Goal: Transaction & Acquisition: Download file/media

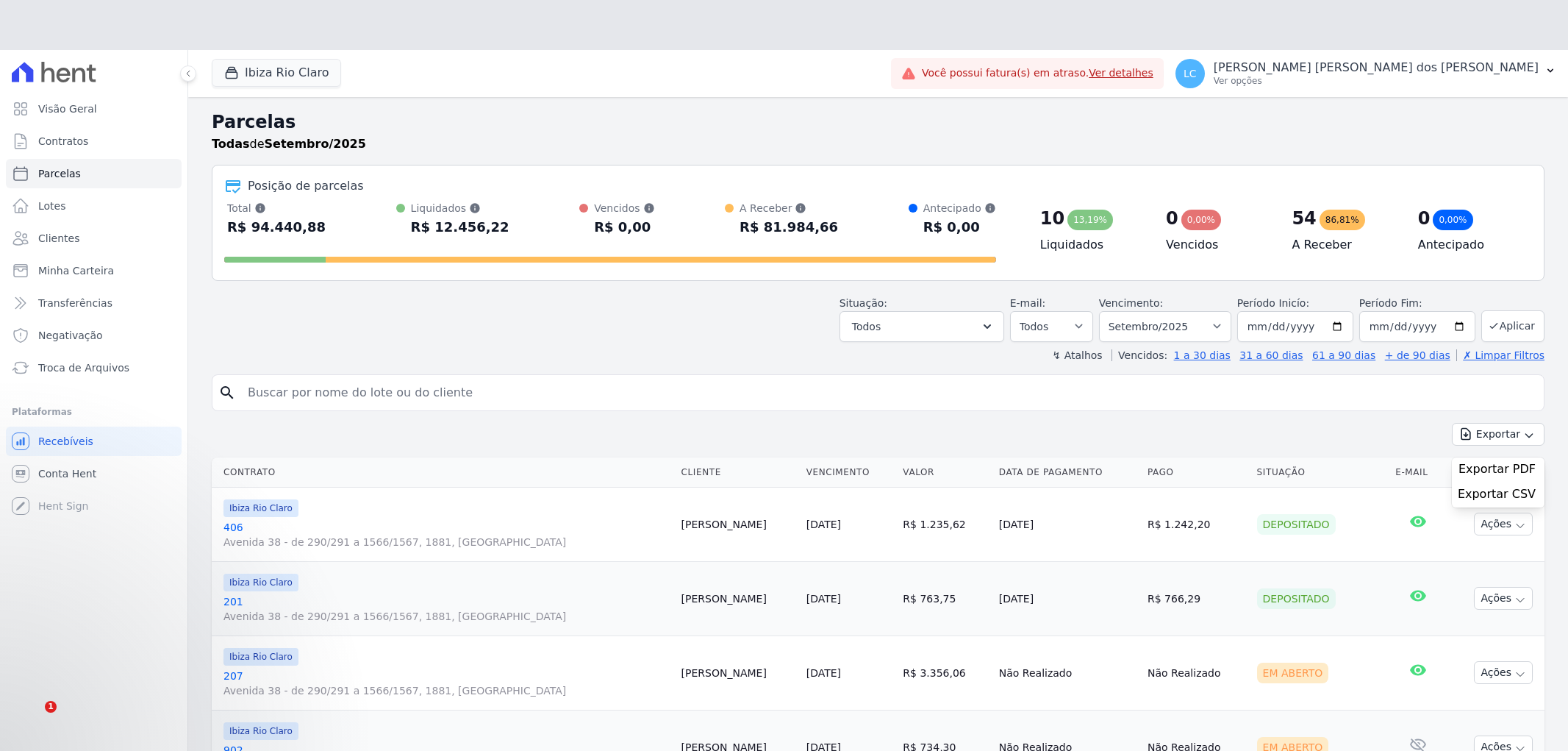
select select
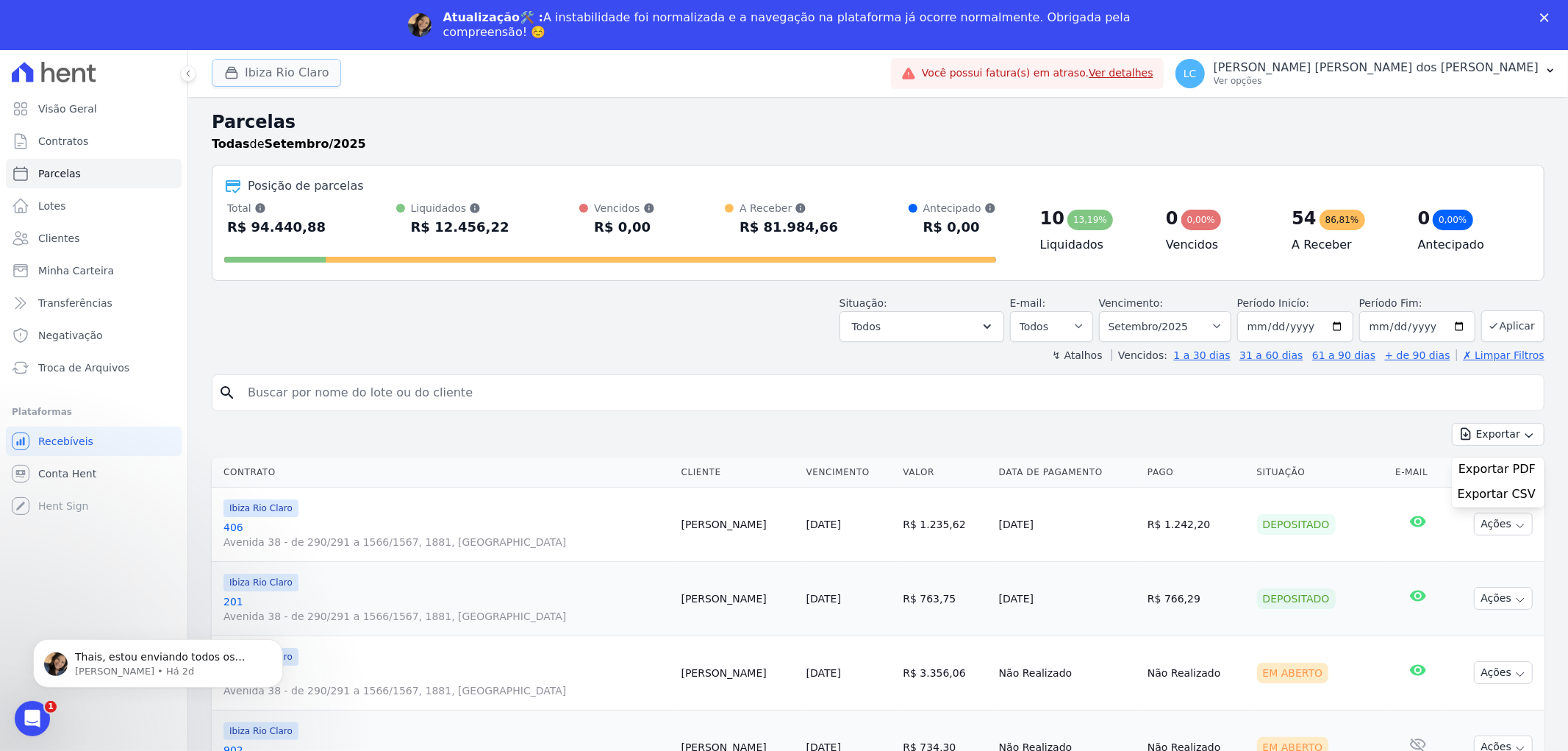
click at [277, 68] on button "Ibiza Rio Claro" at bounding box center [276, 73] width 129 height 28
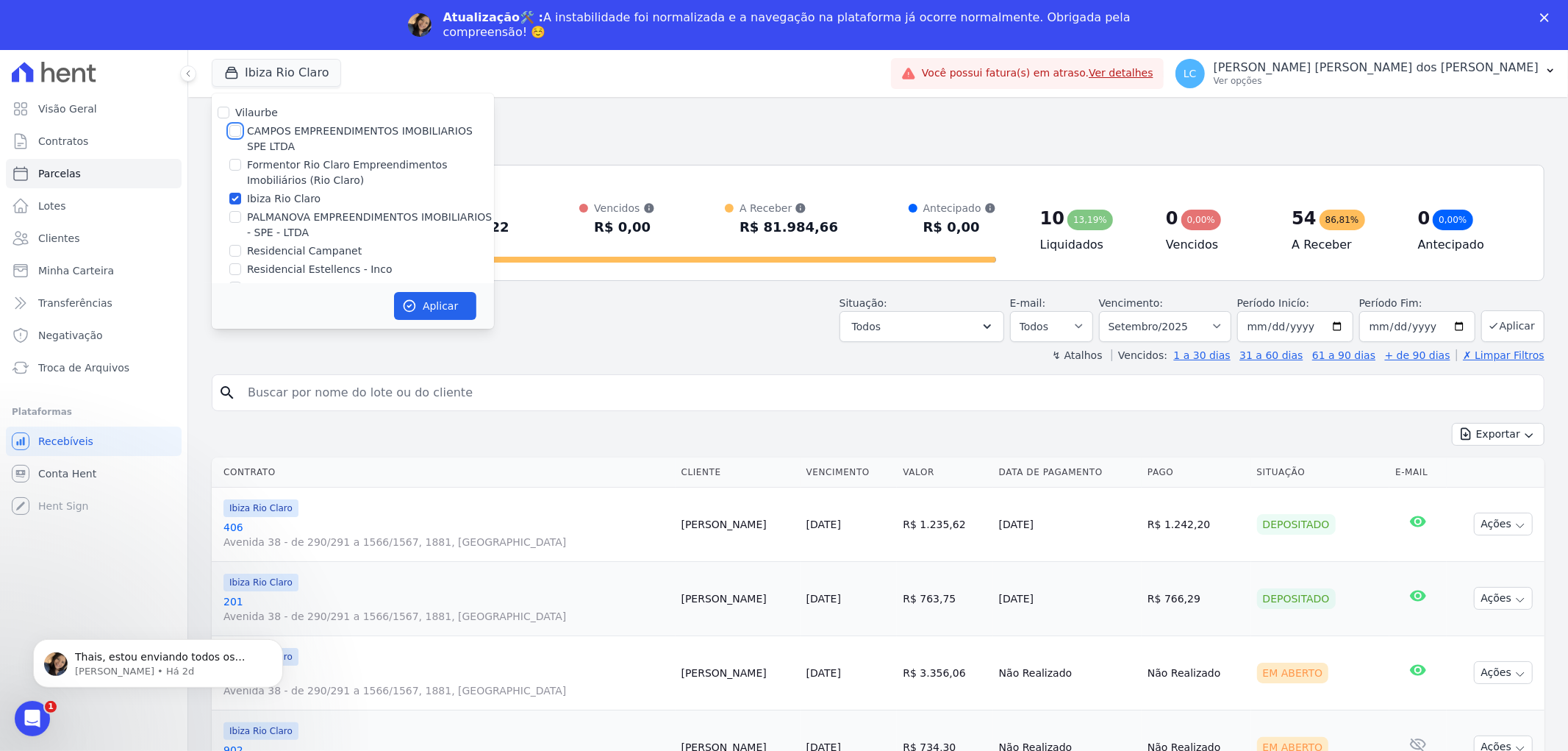
click at [234, 129] on input "CAMPOS EMPREENDIMENTOS IMOBILIARIOS SPE LTDA" at bounding box center [235, 130] width 12 height 12
checkbox input "true"
click at [230, 199] on input "Ibiza Rio Claro" at bounding box center [235, 198] width 12 height 12
checkbox input "false"
drag, startPoint x: 400, startPoint y: 300, endPoint x: 501, endPoint y: 301, distance: 101.0
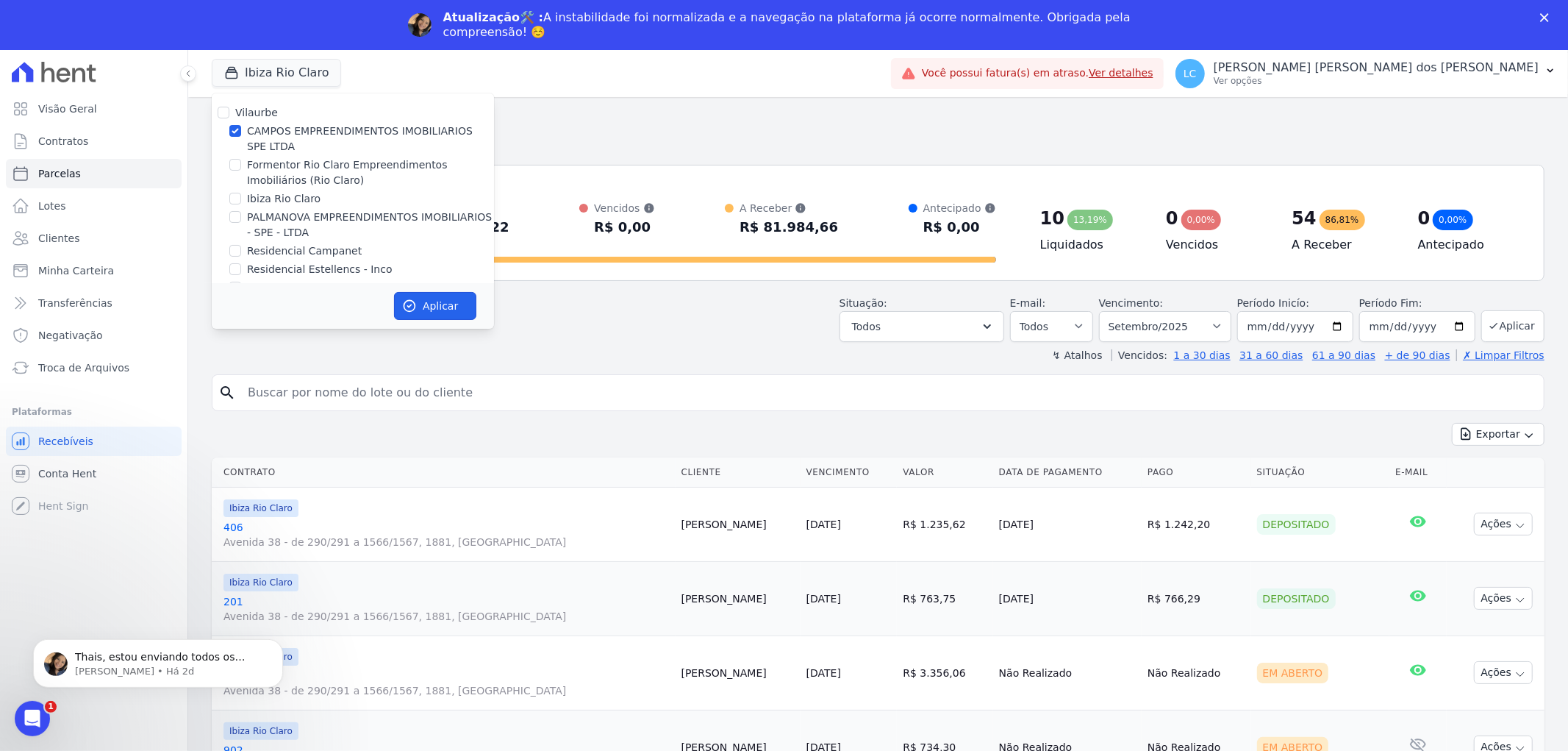
click at [406, 301] on button "Aplicar" at bounding box center [435, 306] width 83 height 28
select select
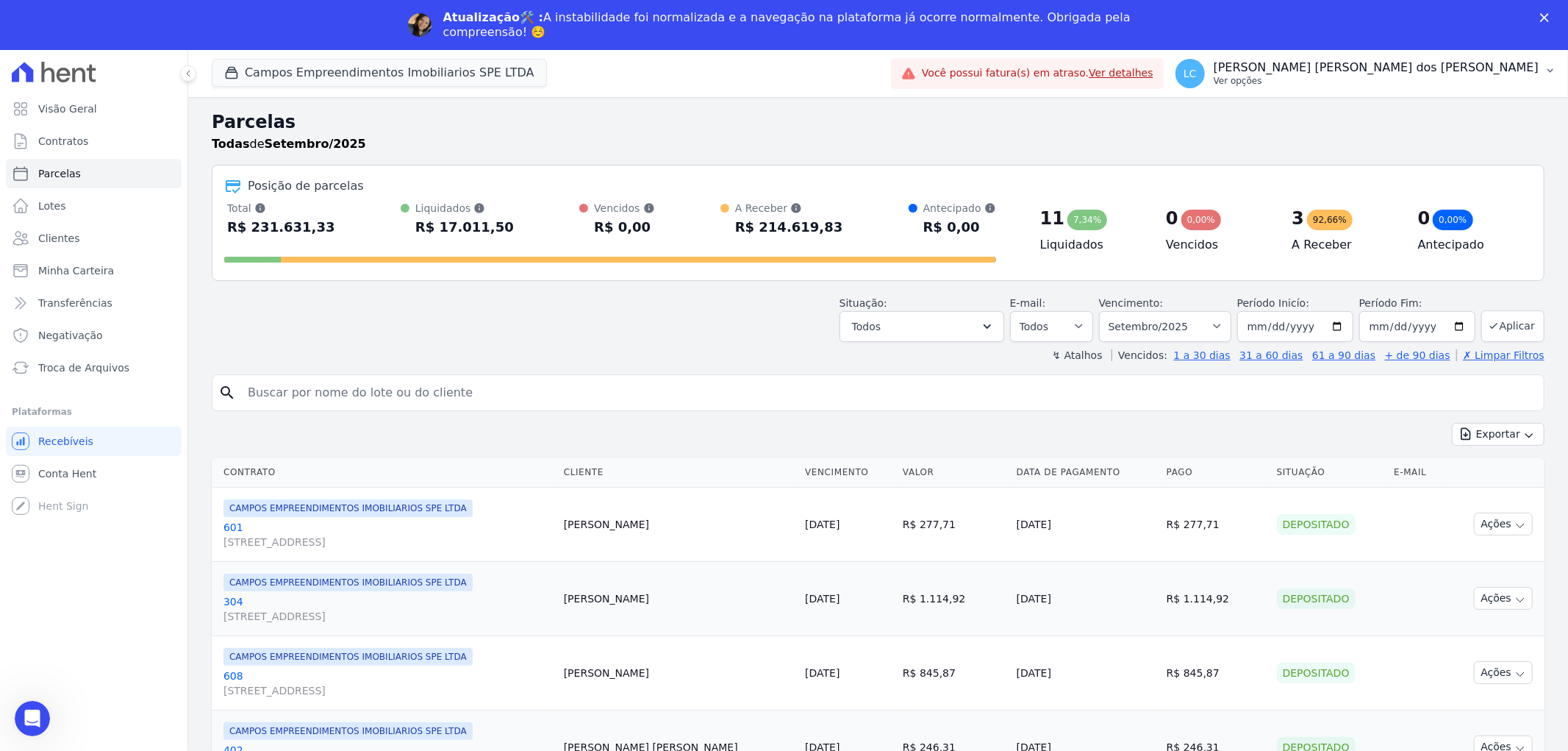
click at [1204, 67] on span "LC" at bounding box center [1190, 74] width 30 height 30
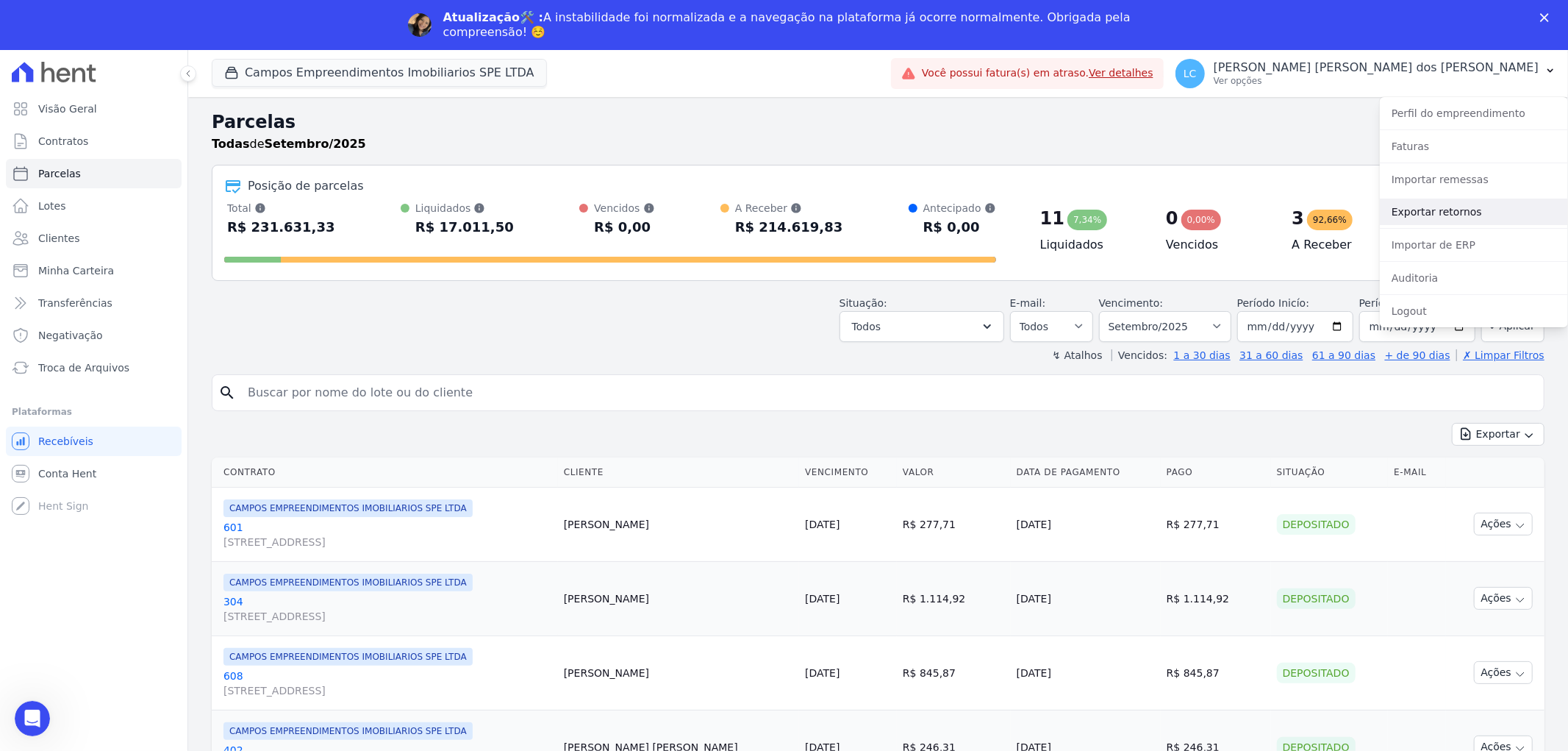
click at [1420, 210] on link "Exportar retornos" at bounding box center [1474, 212] width 188 height 26
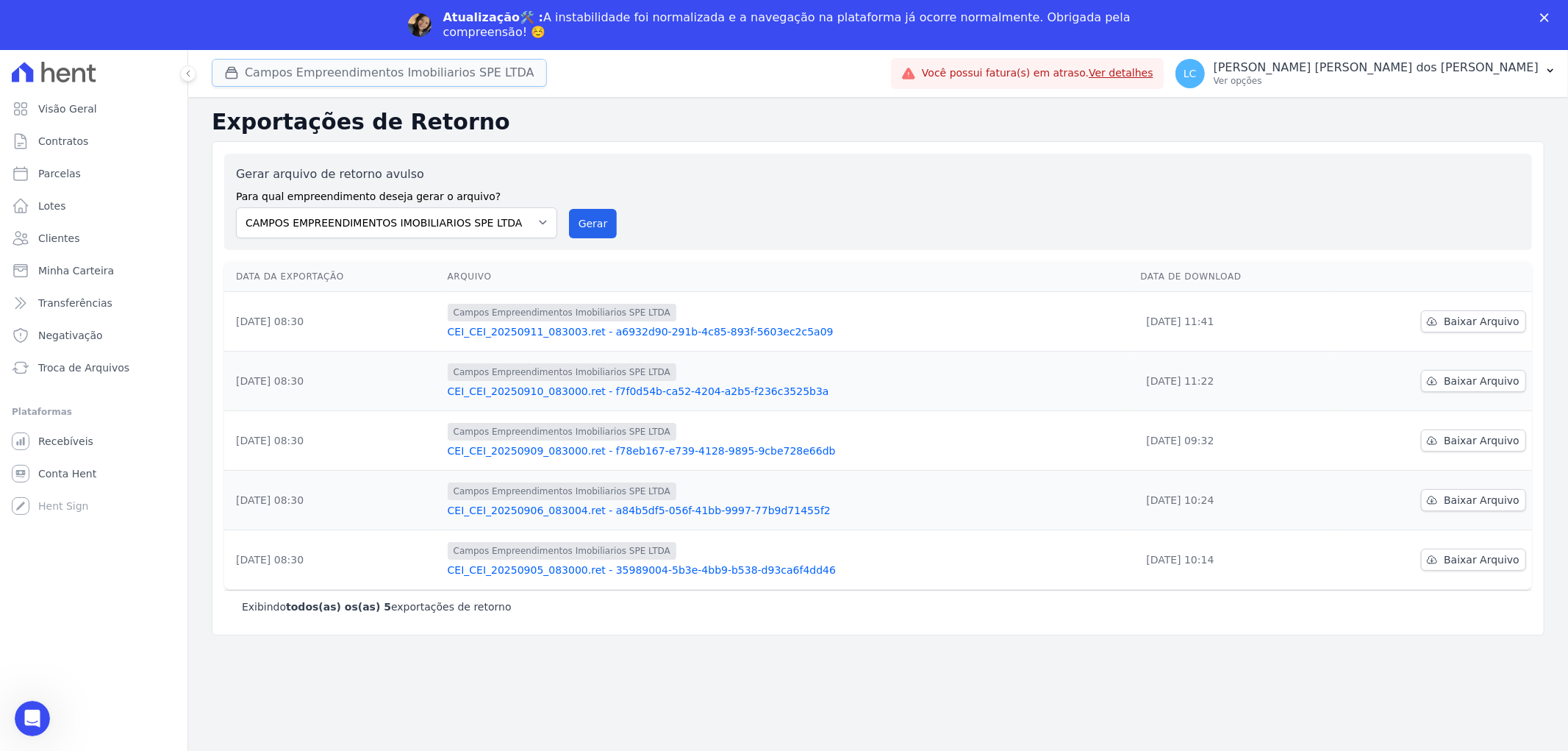
click at [313, 79] on button "Campos Empreendimentos Imobiliarios SPE LTDA" at bounding box center [379, 73] width 335 height 28
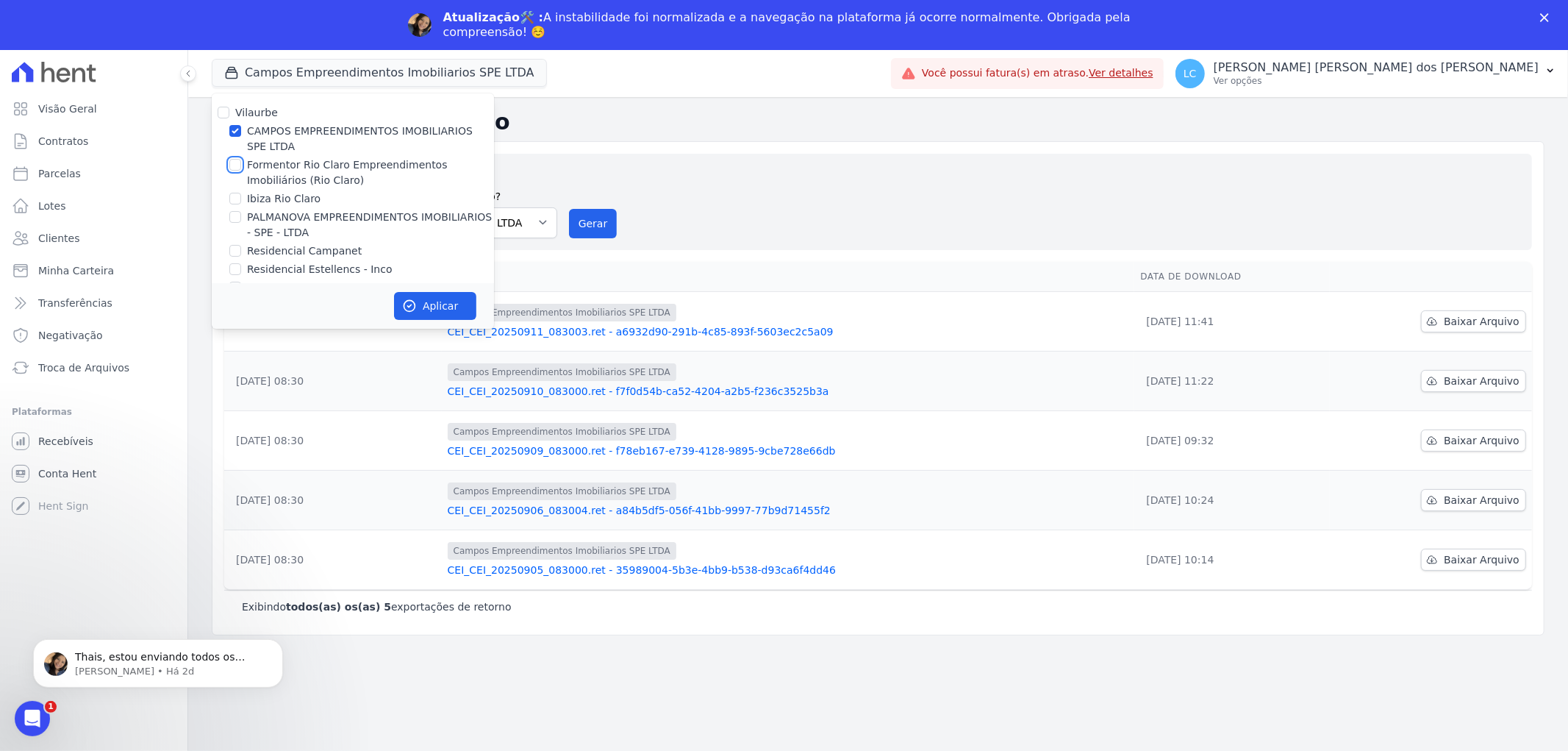
drag, startPoint x: 236, startPoint y: 165, endPoint x: 235, endPoint y: 157, distance: 8.1
click at [236, 164] on input "Formentor Rio Claro Empreendimentos Imobiliários (Rio Claro)" at bounding box center [235, 164] width 12 height 12
checkbox input "true"
click at [237, 127] on input "CAMPOS EMPREENDIMENTOS IMOBILIARIOS SPE LTDA" at bounding box center [235, 130] width 12 height 12
checkbox input "false"
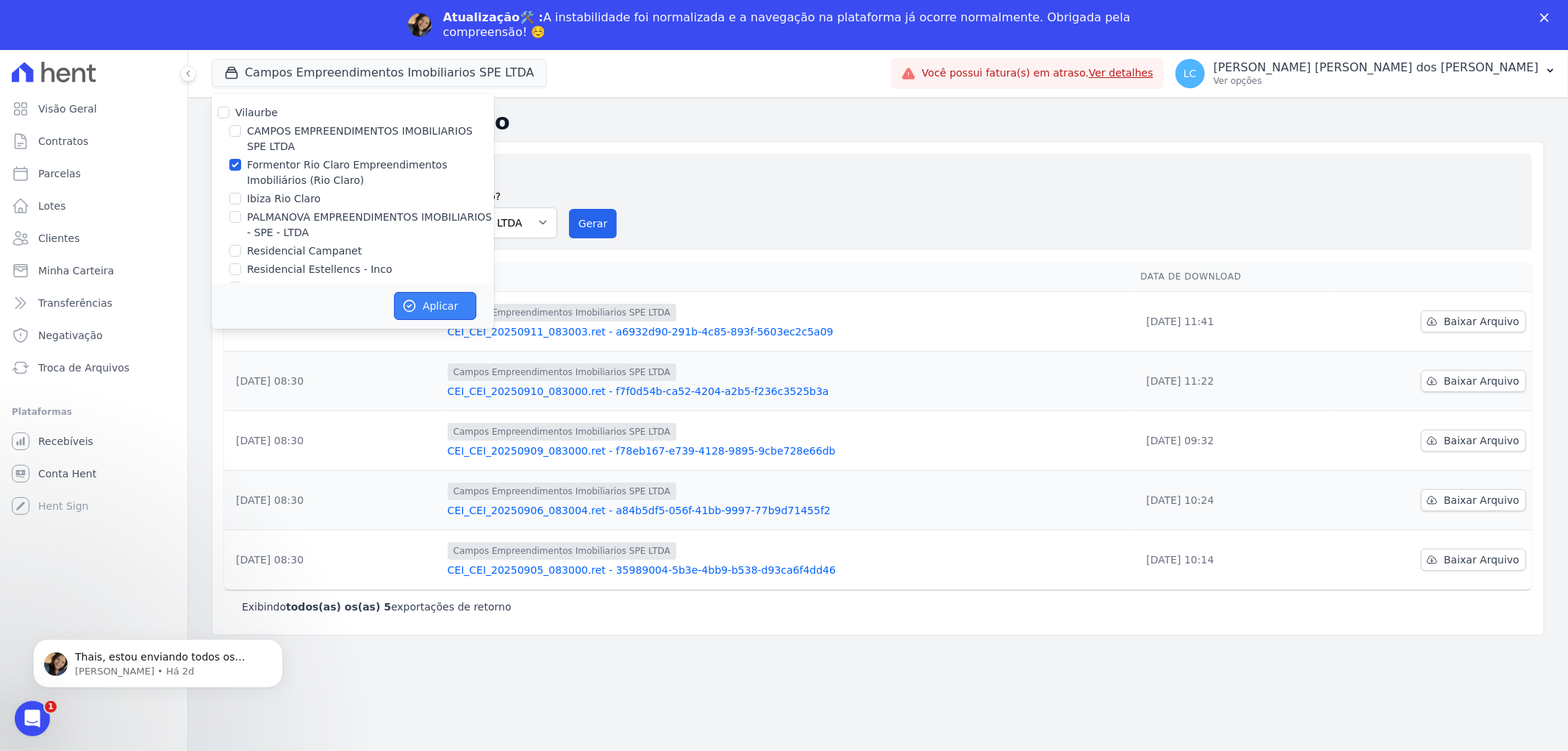
click at [442, 299] on button "Aplicar" at bounding box center [435, 306] width 83 height 28
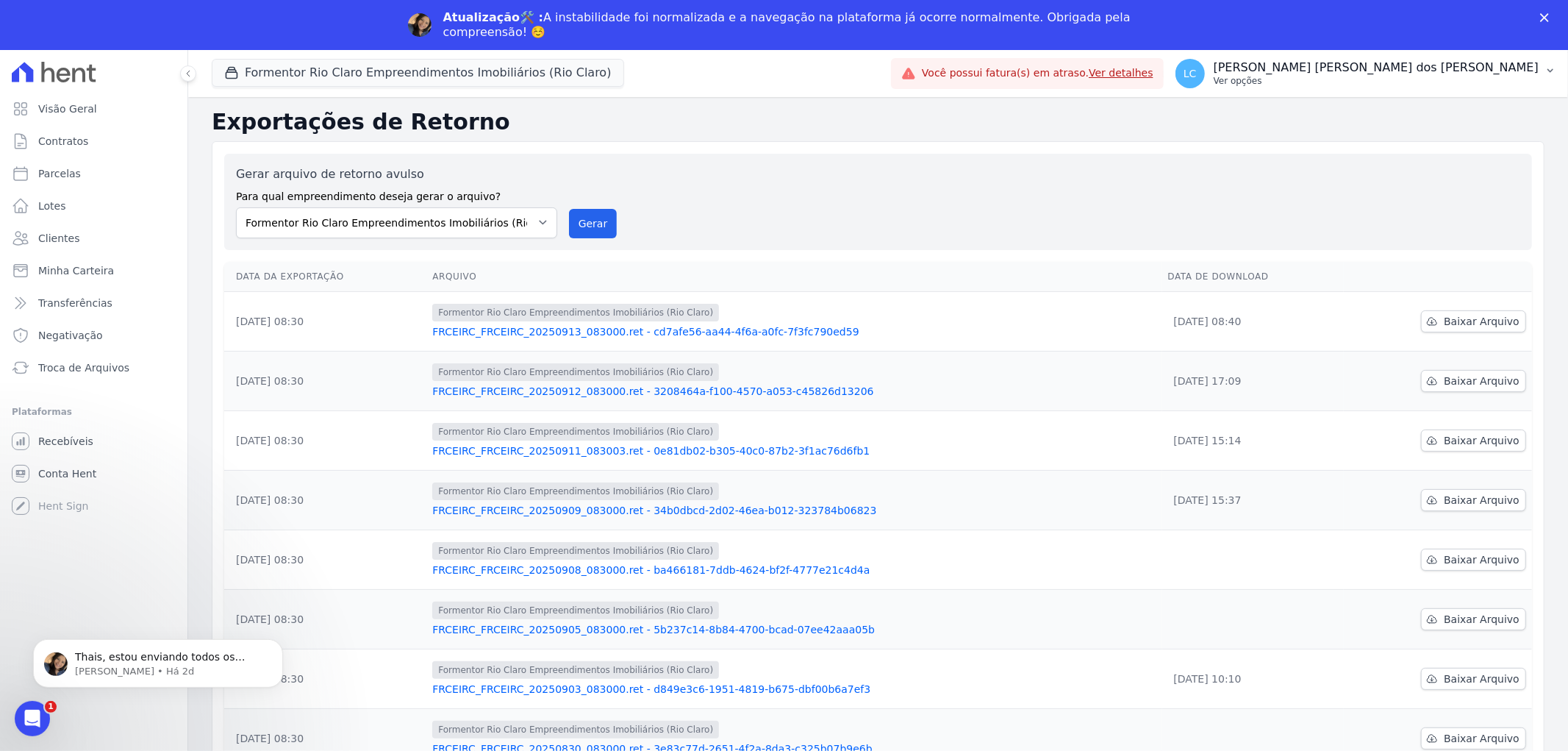
click at [1197, 76] on span "LC" at bounding box center [1190, 73] width 13 height 10
click at [276, 64] on button "Formentor Rio Claro Empreendimentos Imobiliários (Rio Claro)" at bounding box center [418, 73] width 413 height 28
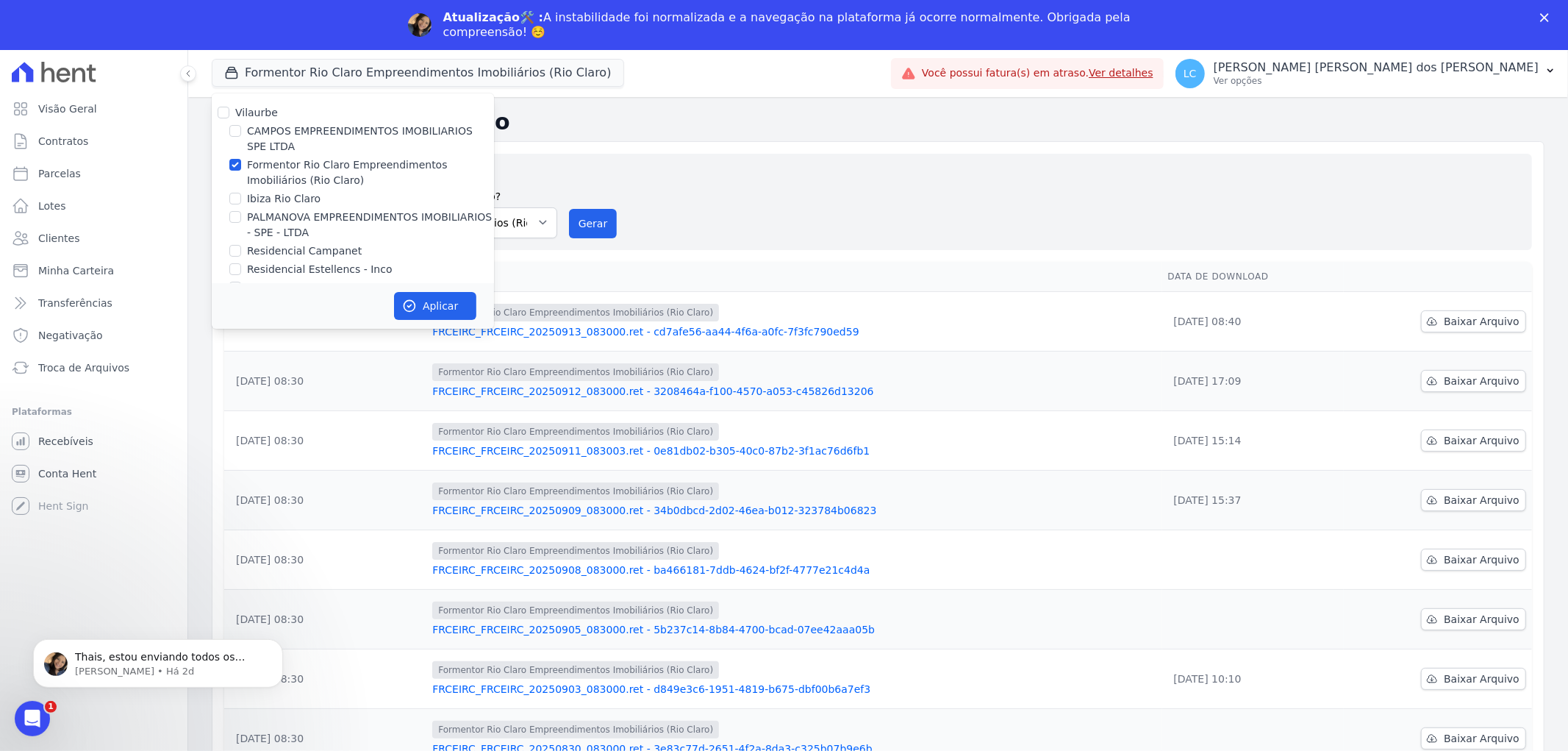
click at [233, 207] on div "Vilaurbe [PERSON_NAME] EMPREENDIMENTOS IMOBILIARIOS SPE LTDA Formentor Rio Clar…" at bounding box center [353, 200] width 283 height 214
click at [234, 196] on input "Ibiza Rio Claro" at bounding box center [235, 198] width 12 height 12
checkbox input "true"
click at [237, 164] on input "Formentor Rio Claro Empreendimentos Imobiliários (Rio Claro)" at bounding box center [235, 164] width 12 height 12
checkbox input "false"
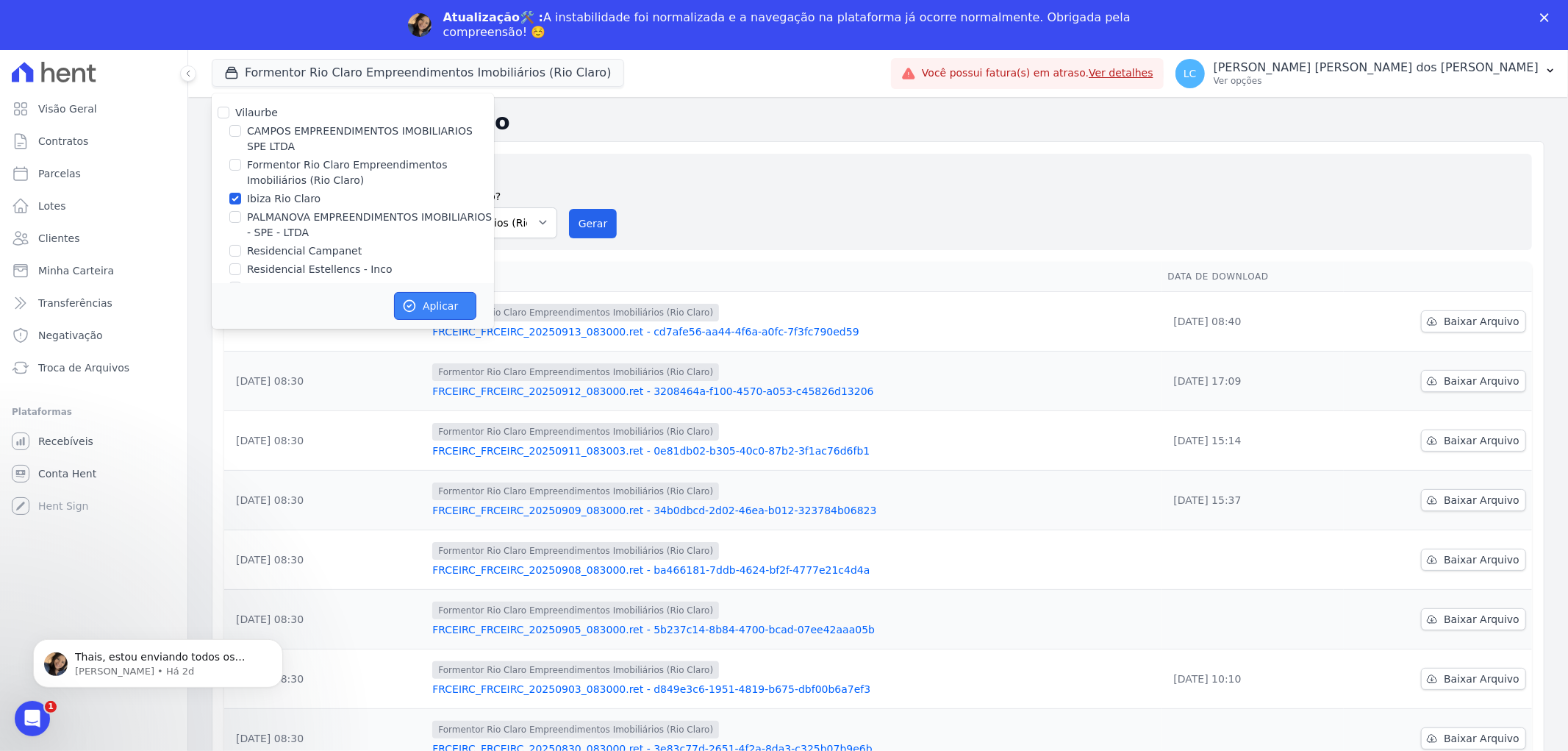
click at [434, 296] on button "Aplicar" at bounding box center [435, 306] width 83 height 28
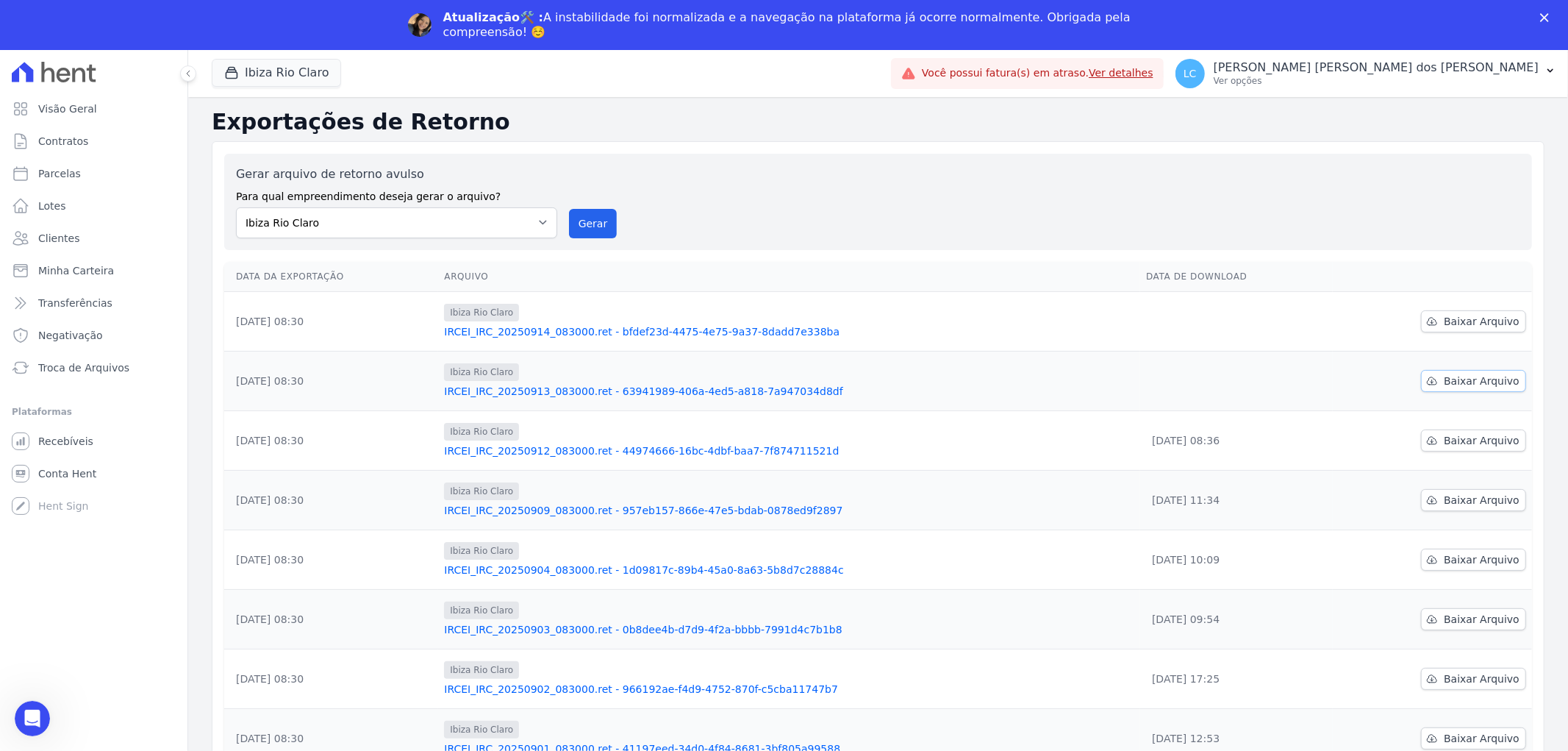
click at [1456, 374] on span "Baixar Arquivo" at bounding box center [1481, 381] width 76 height 15
click at [1461, 319] on span "Baixar Arquivo" at bounding box center [1481, 321] width 76 height 15
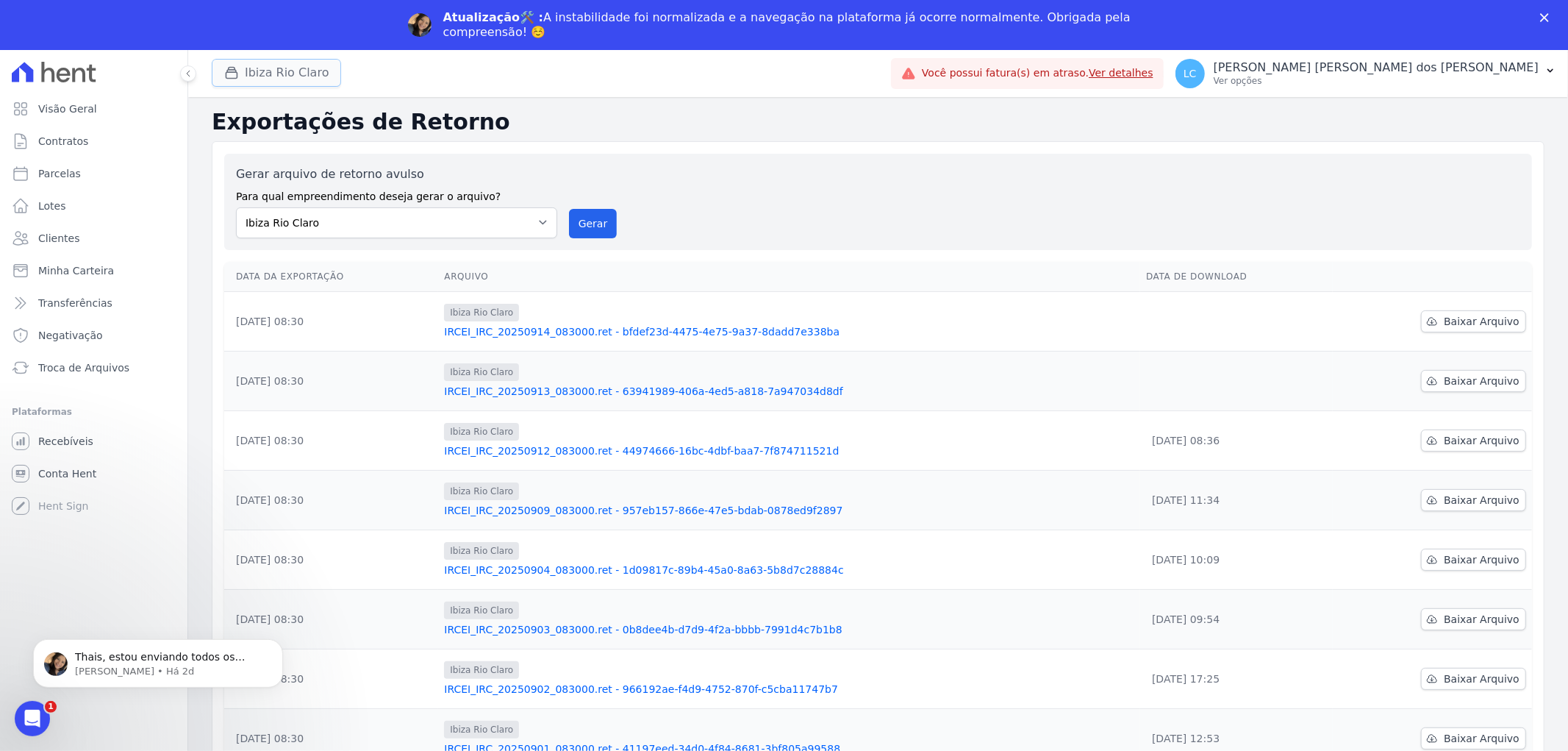
click at [272, 71] on button "Ibiza Rio Claro" at bounding box center [276, 73] width 129 height 28
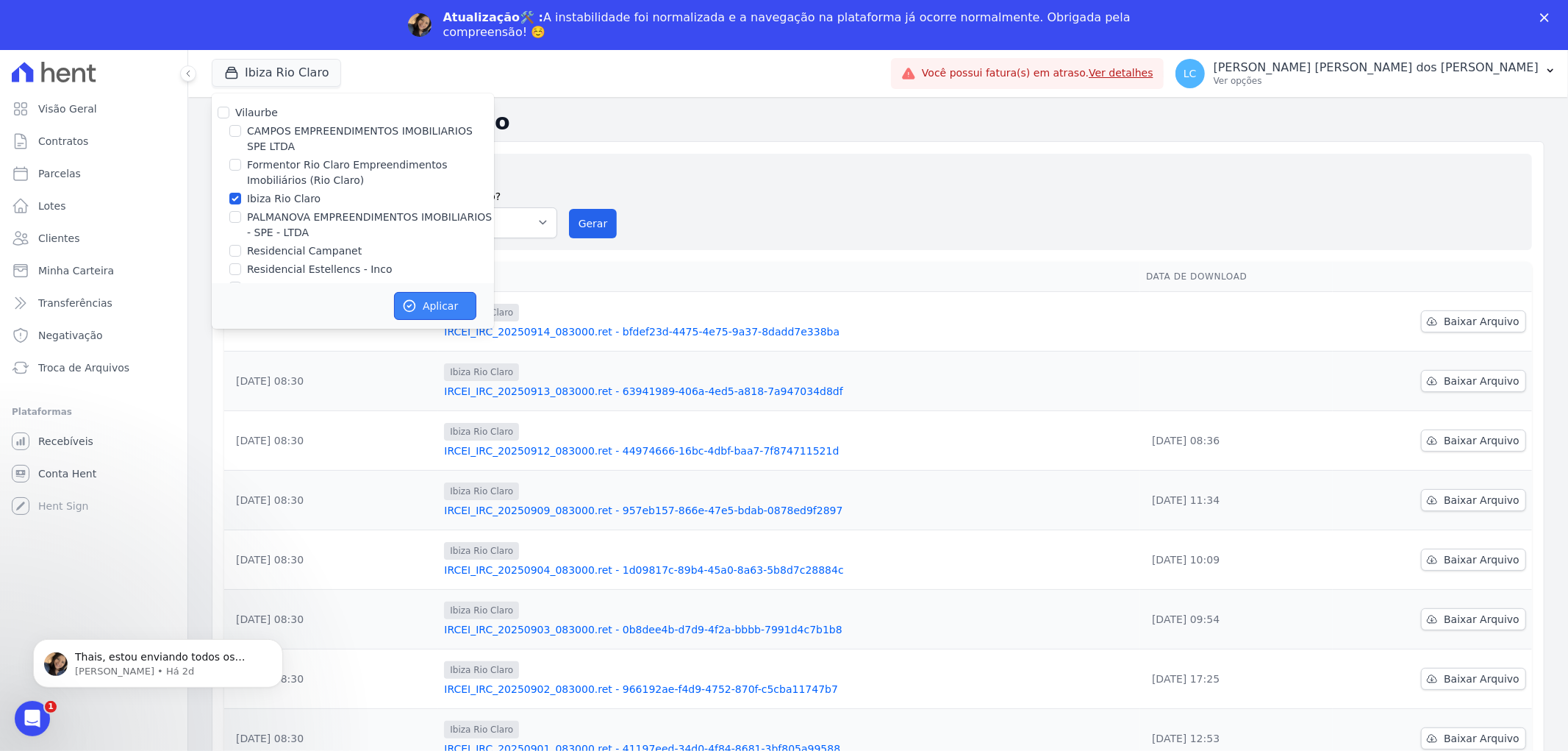
click at [462, 307] on button "Aplicar" at bounding box center [435, 306] width 83 height 28
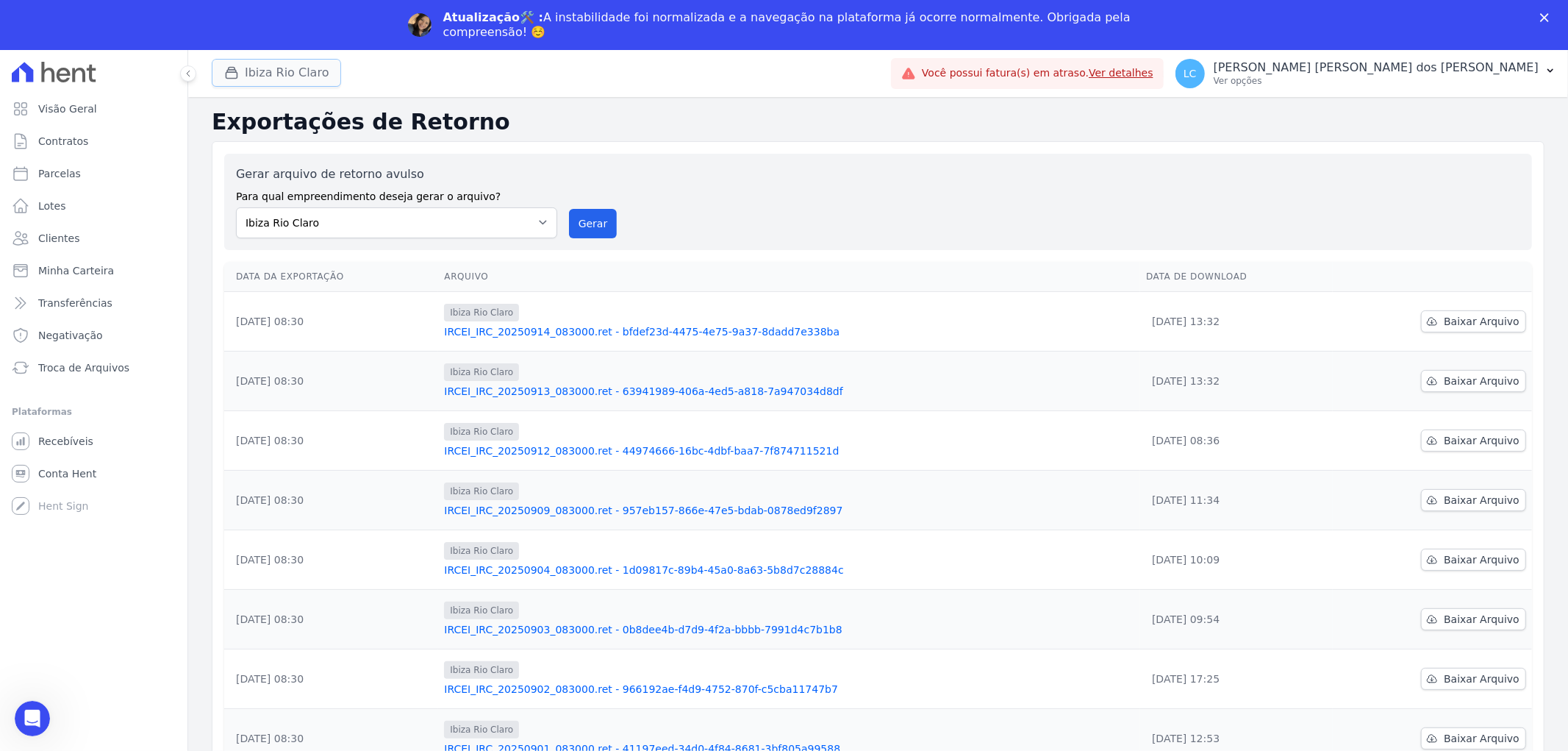
click at [279, 76] on button "Ibiza Rio Claro" at bounding box center [276, 73] width 129 height 28
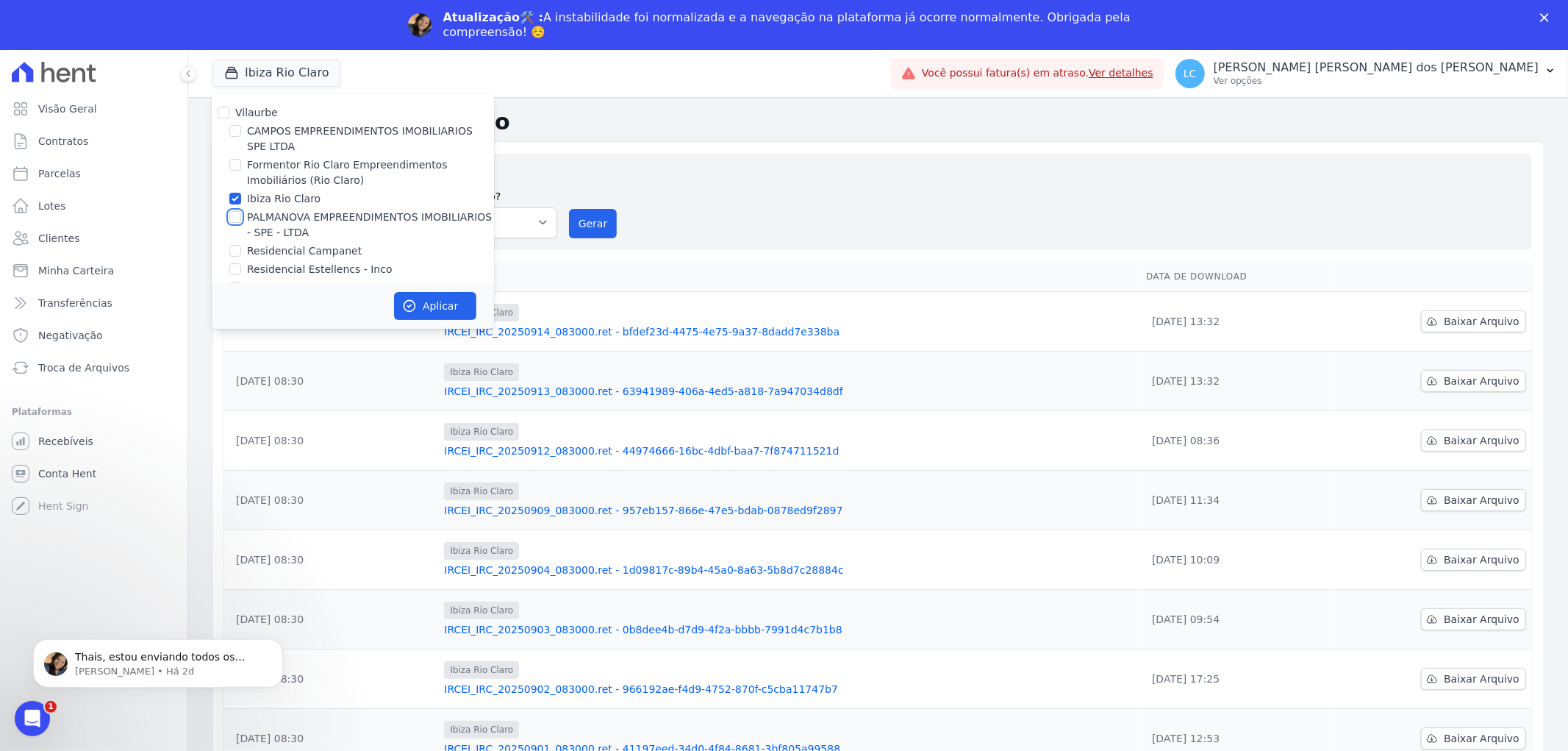
click at [234, 222] on input "PALMANOVA EMPREENDIMENTOS IMOBILIARIOS - SPE - LTDA" at bounding box center [235, 217] width 12 height 12
checkbox input "true"
click at [235, 197] on input "Ibiza Rio Claro" at bounding box center [235, 198] width 12 height 12
checkbox input "false"
click at [438, 290] on div "Aplicar" at bounding box center [353, 305] width 283 height 46
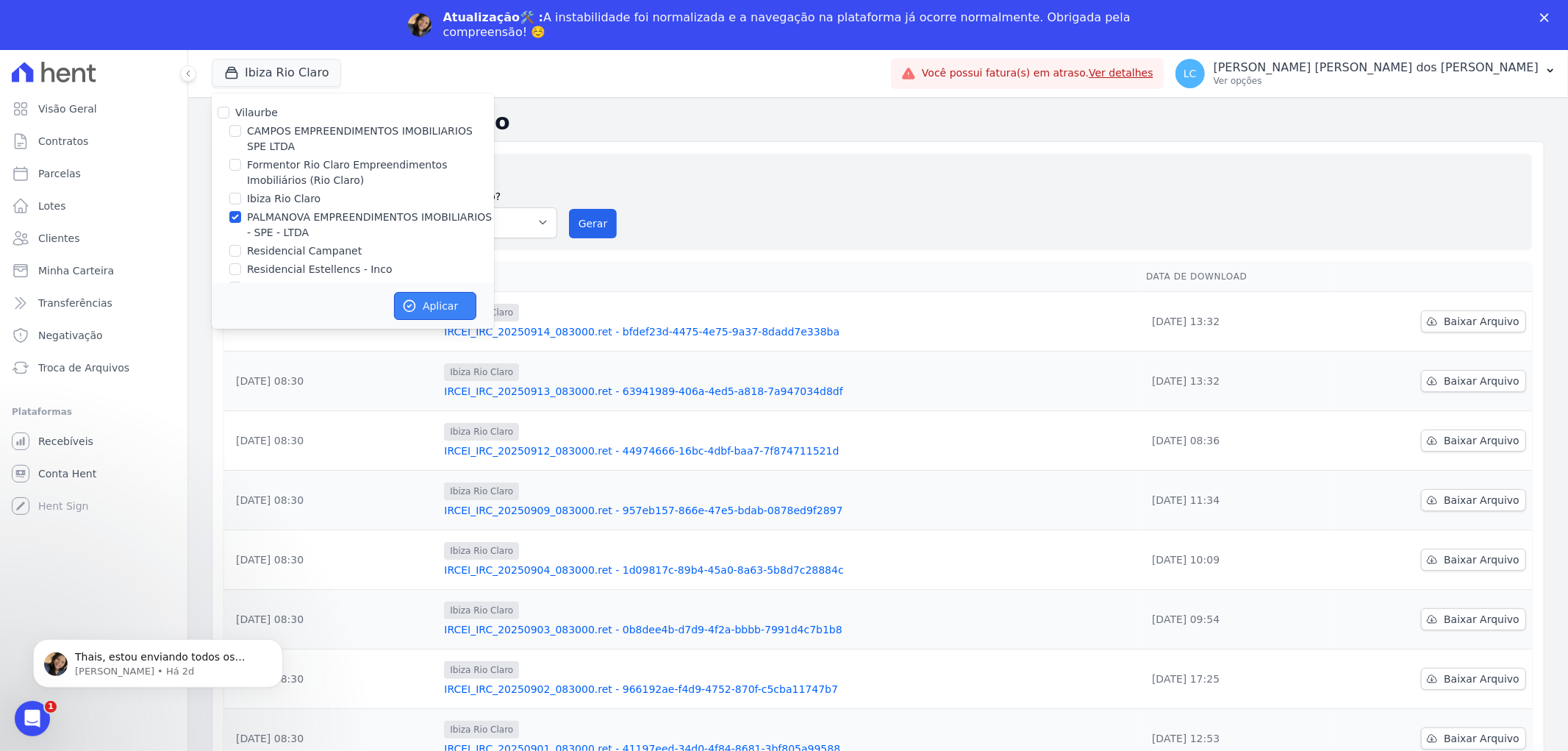
click at [430, 303] on button "Aplicar" at bounding box center [435, 306] width 83 height 28
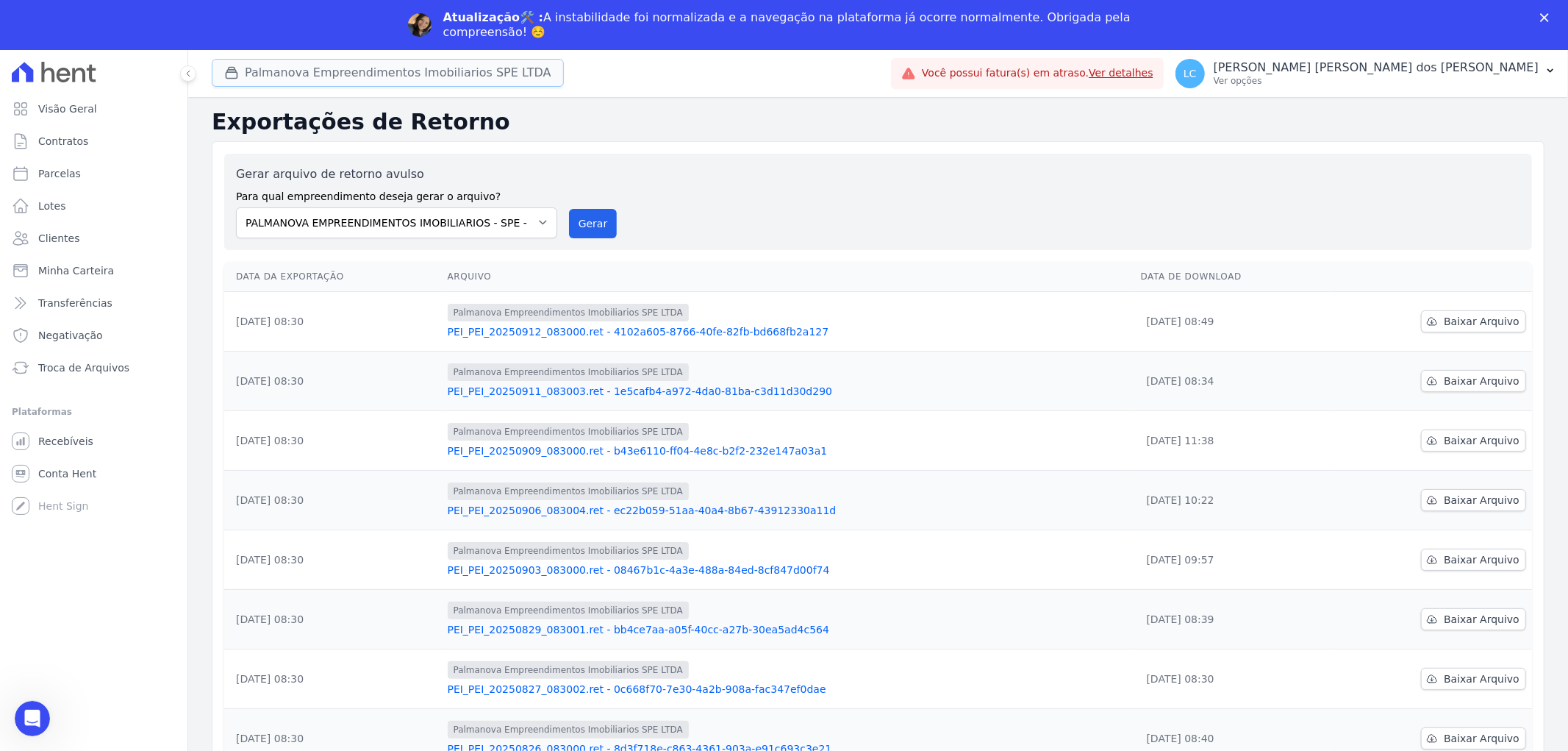
click at [297, 75] on button "Palmanova Empreendimentos Imobiliarios SPE LTDA" at bounding box center [388, 73] width 352 height 28
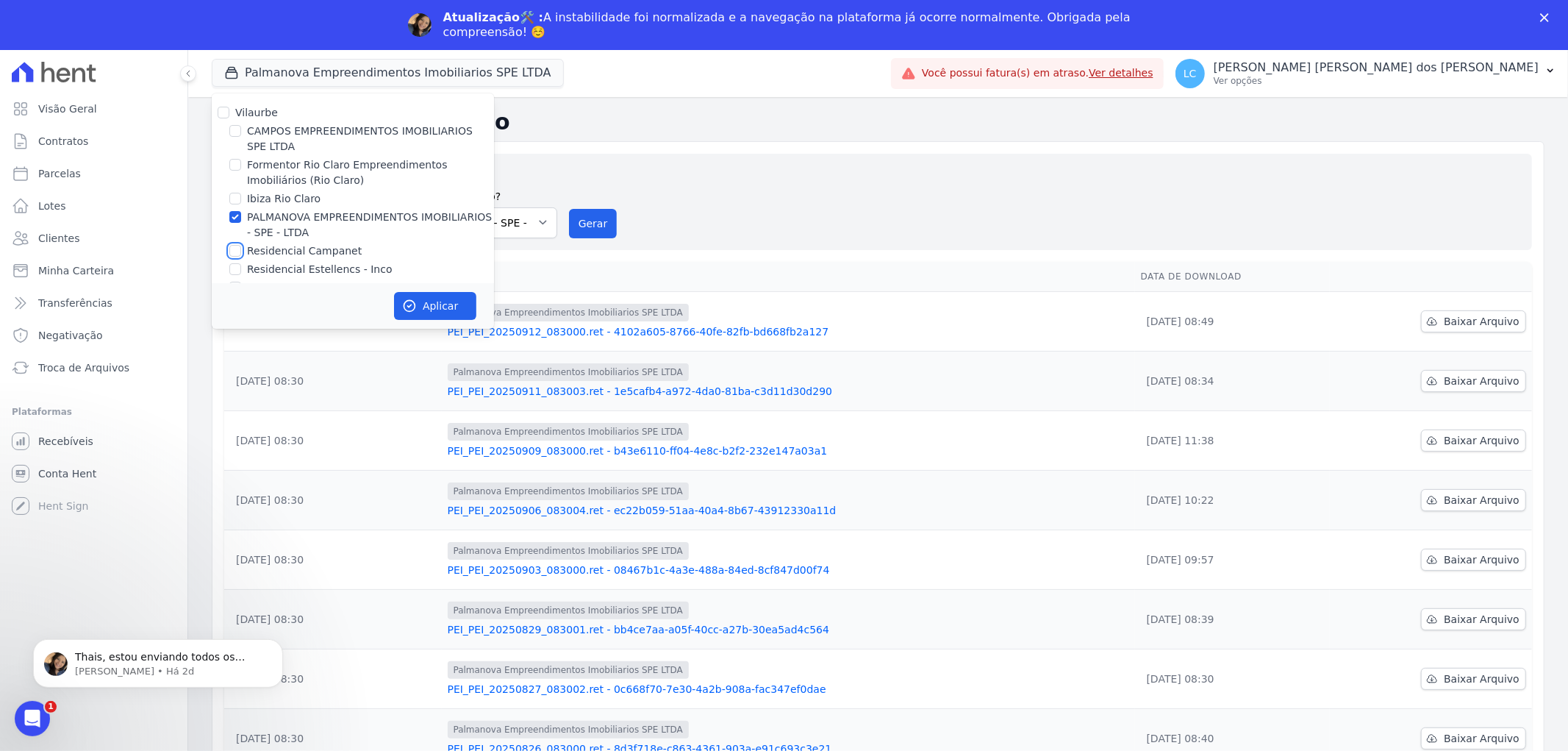
click at [236, 250] on input "Residencial Campanet" at bounding box center [235, 250] width 12 height 12
checkbox input "true"
click at [237, 216] on input "PALMANOVA EMPREENDIMENTOS IMOBILIARIOS - SPE - LTDA" at bounding box center [235, 217] width 12 height 12
checkbox input "false"
click at [425, 298] on button "Aplicar" at bounding box center [435, 306] width 83 height 28
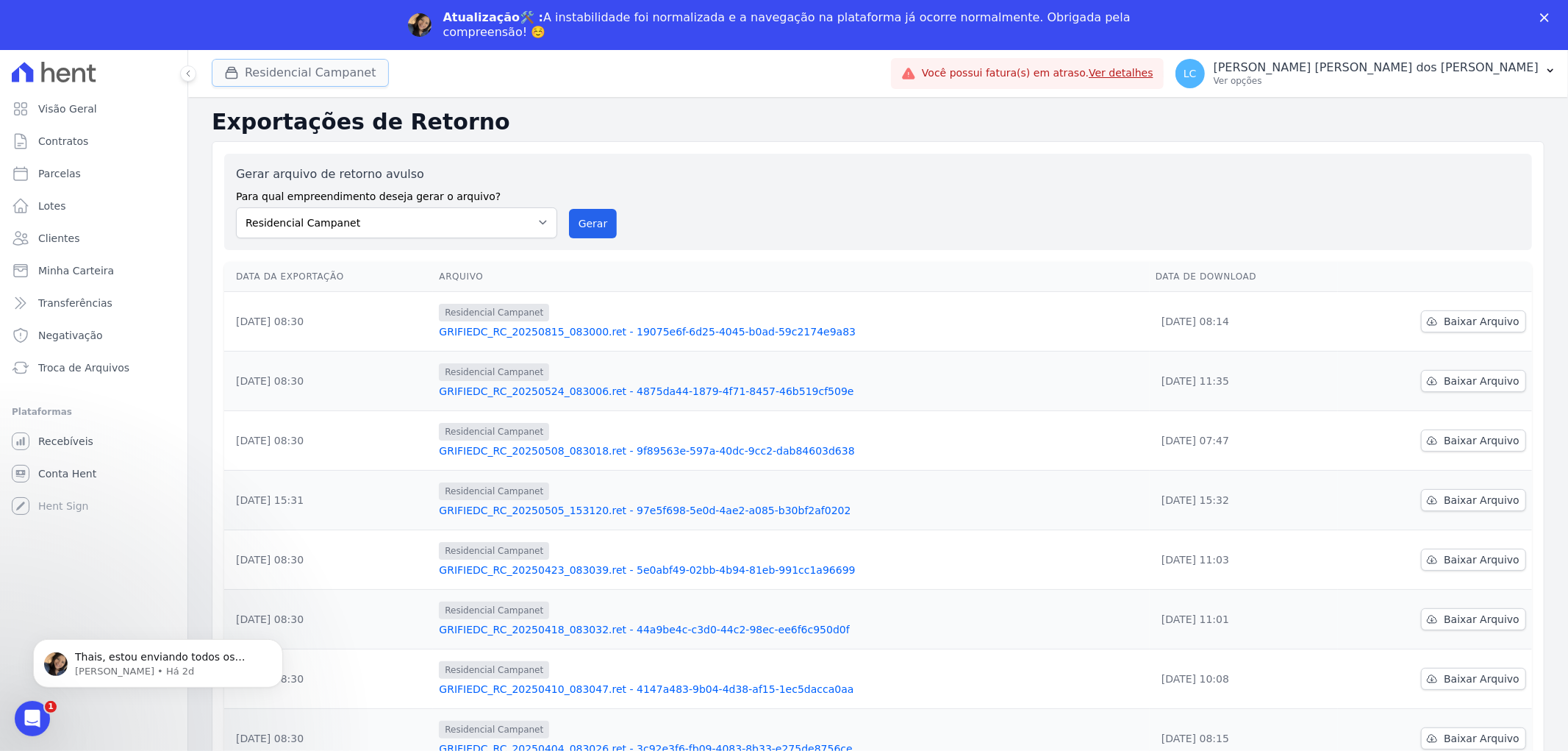
click at [292, 69] on button "Residencial Campanet" at bounding box center [301, 73] width 178 height 28
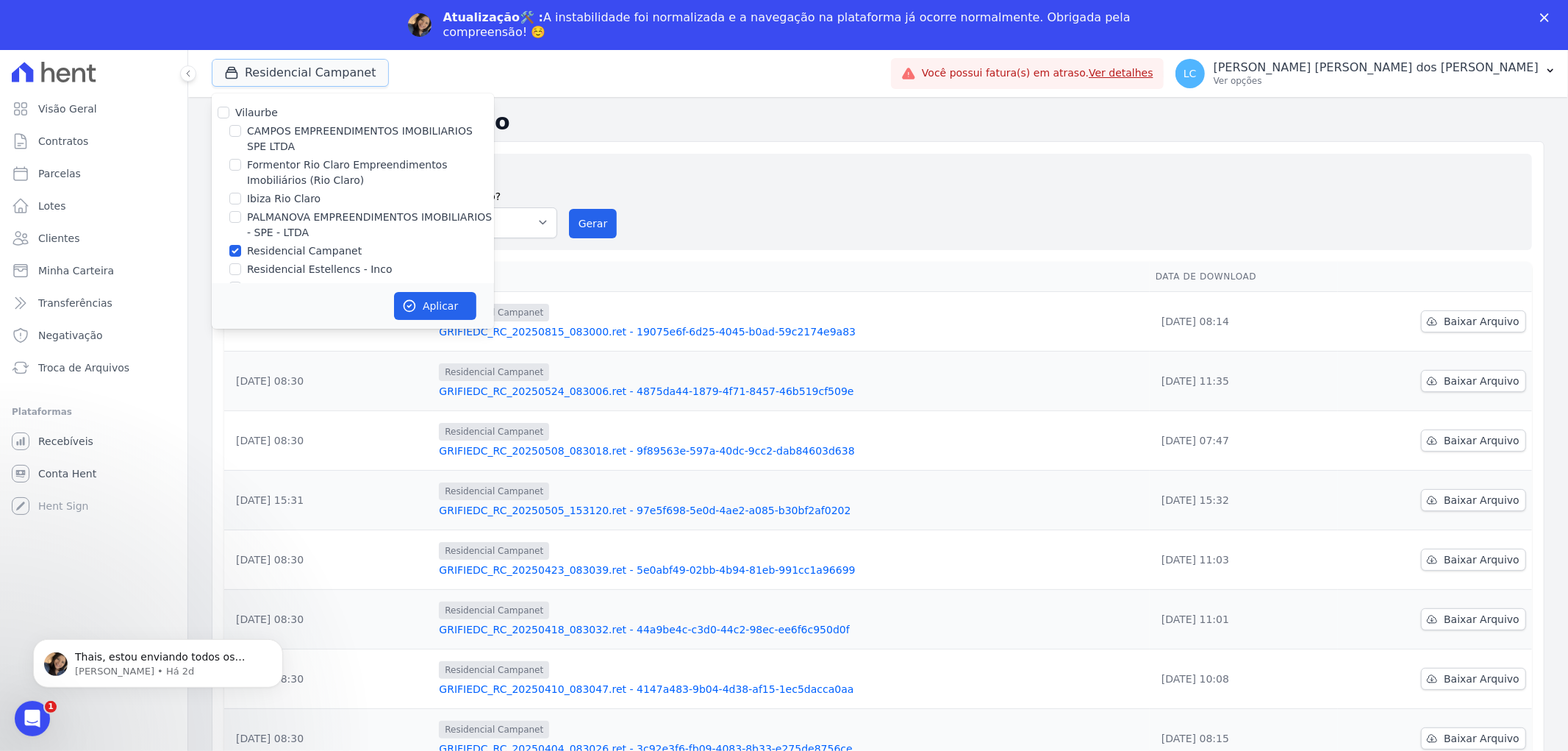
scroll to position [24, 0]
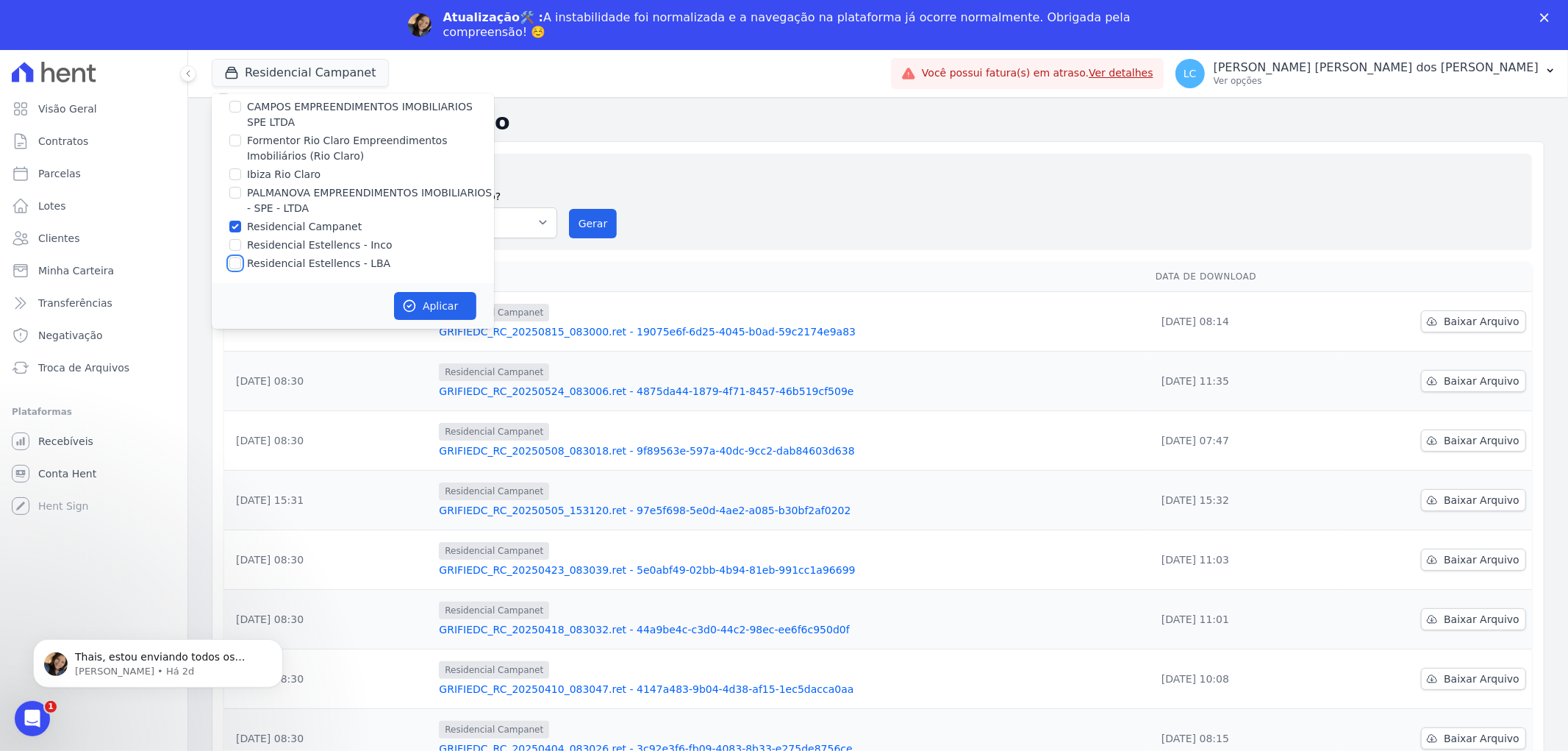
click at [232, 266] on input "Residencial Estellencs - LBA" at bounding box center [235, 263] width 12 height 12
checkbox input "true"
click at [231, 225] on input "Residencial Campanet" at bounding box center [235, 226] width 12 height 12
checkbox input "false"
click at [402, 296] on button "Aplicar" at bounding box center [435, 306] width 83 height 28
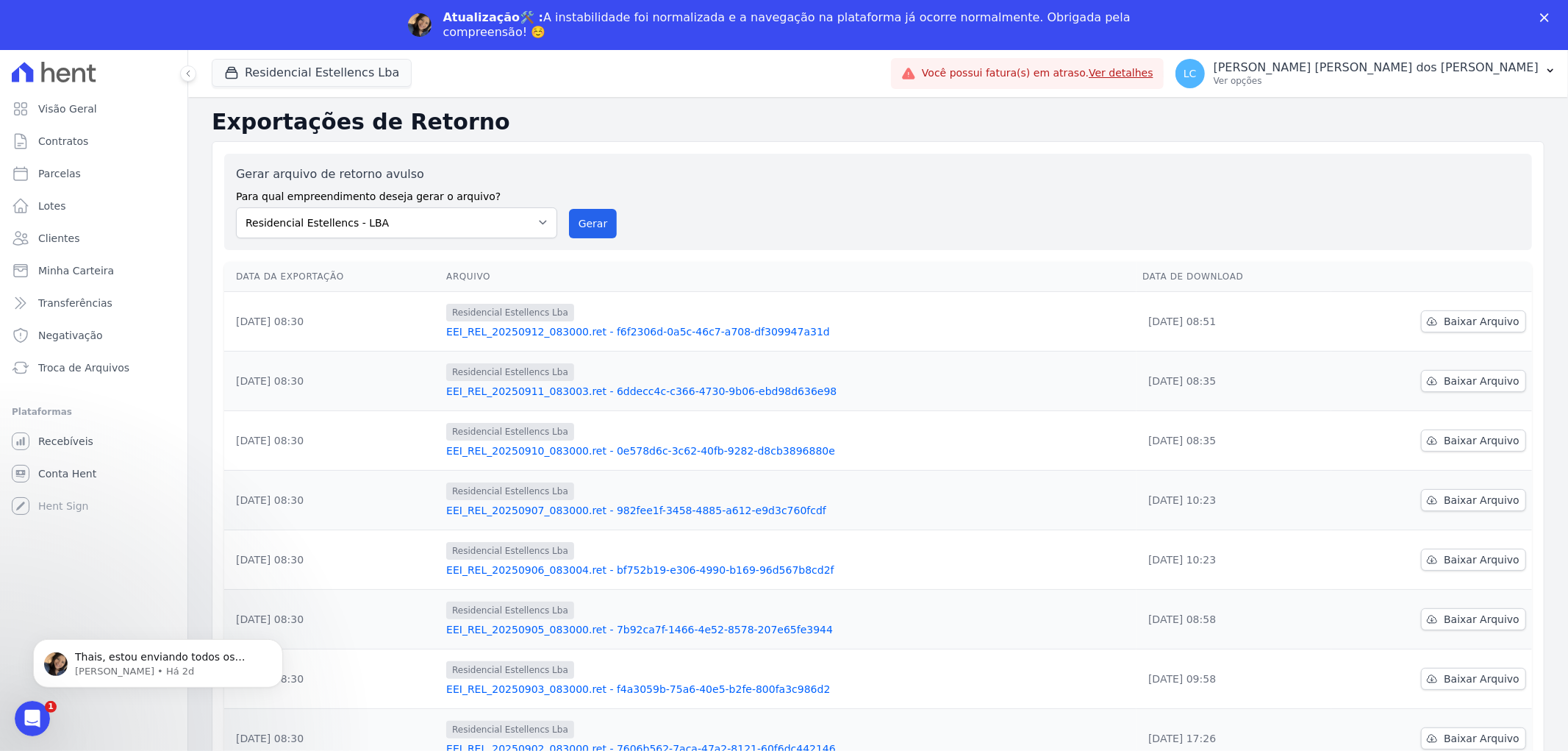
scroll to position [0, 0]
